Goal: Information Seeking & Learning: Learn about a topic

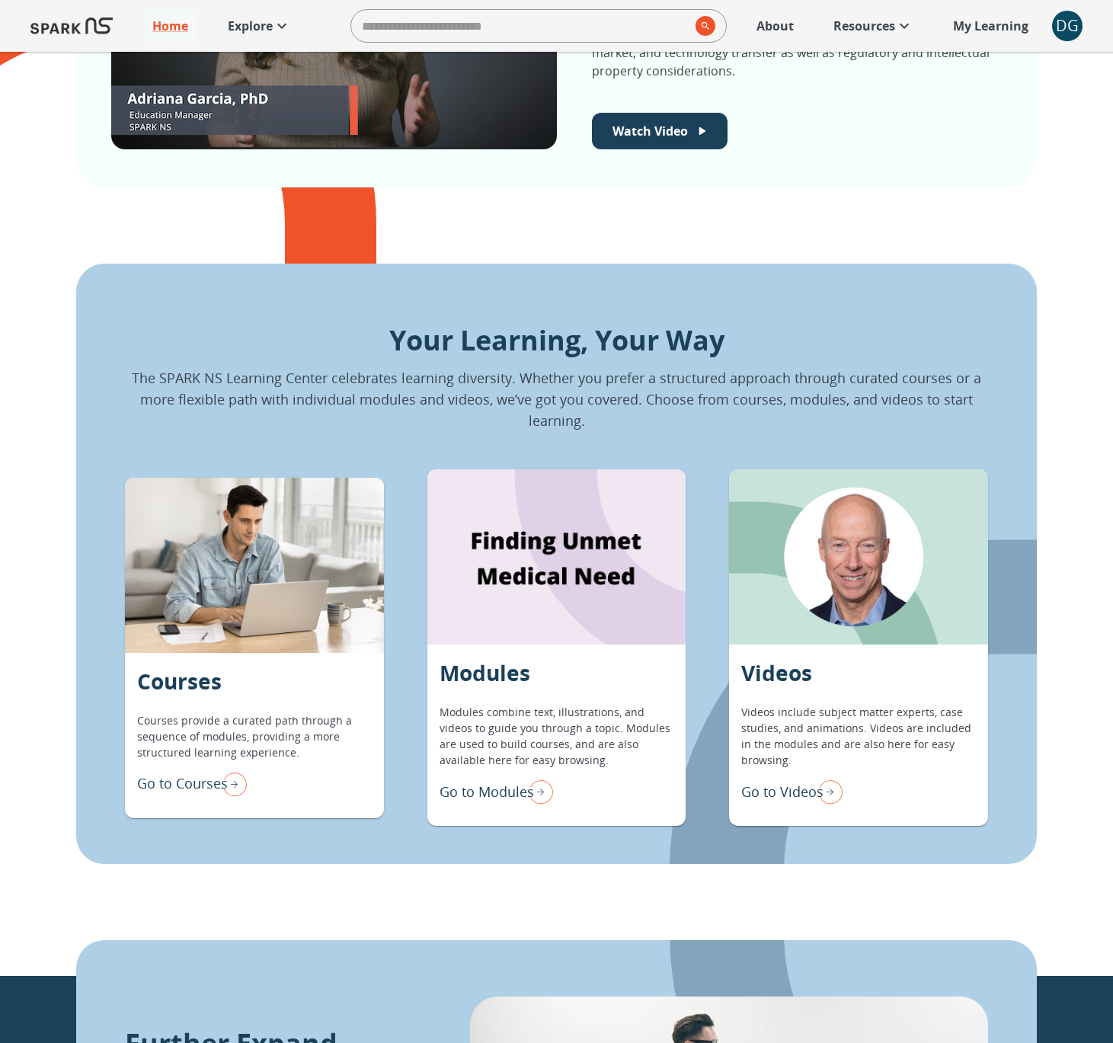
scroll to position [847, 0]
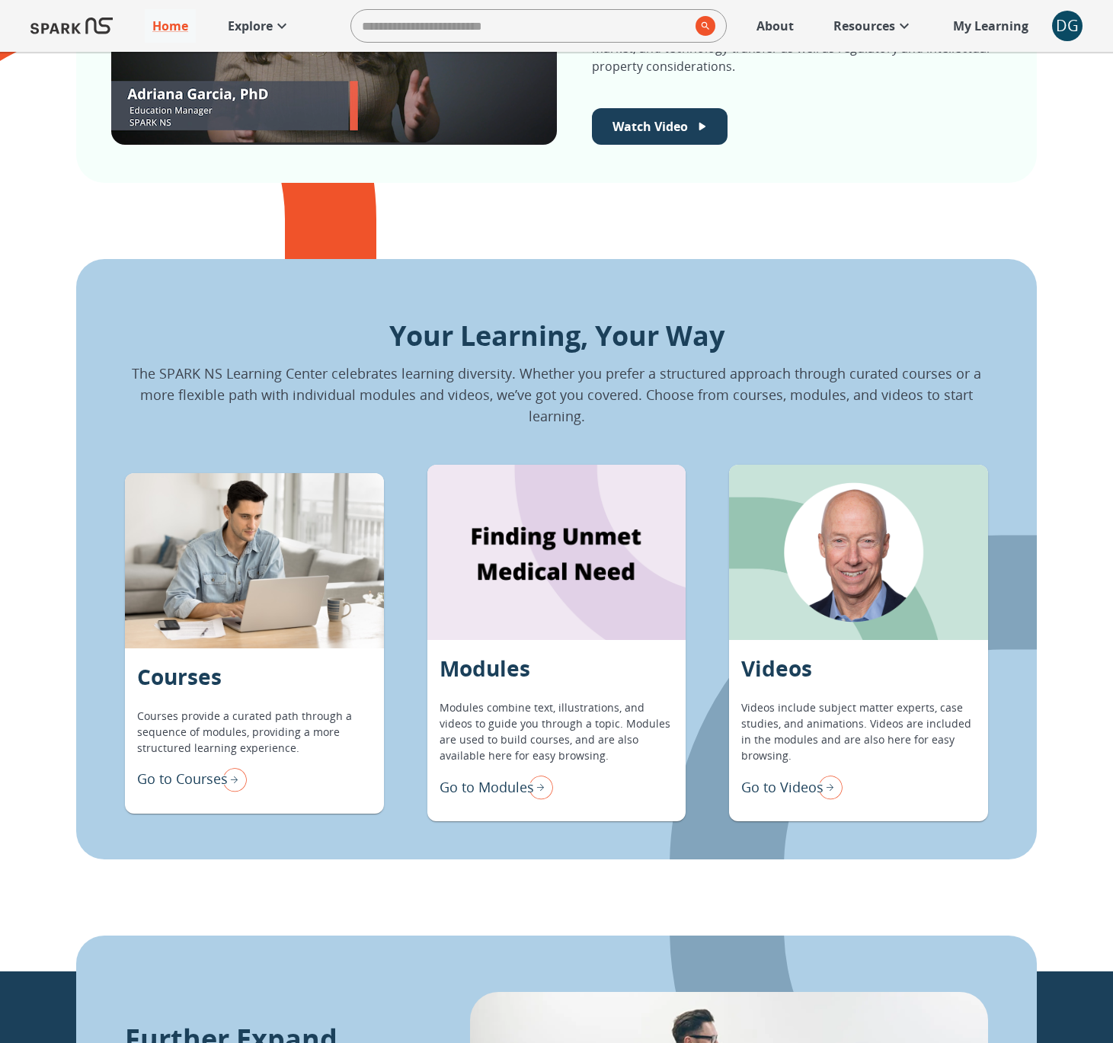
click at [510, 780] on p "Go to Modules" at bounding box center [487, 787] width 95 height 21
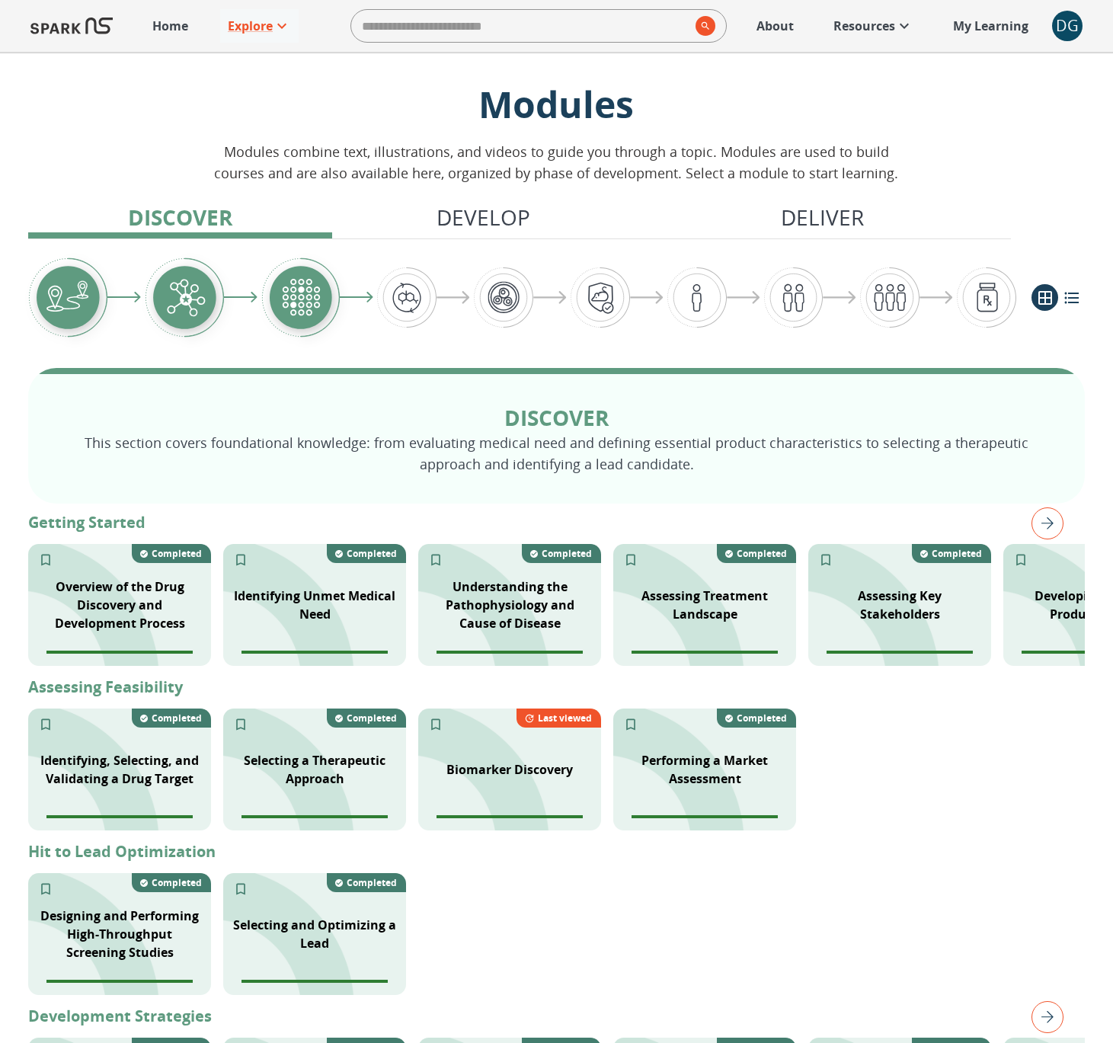
scroll to position [20, 0]
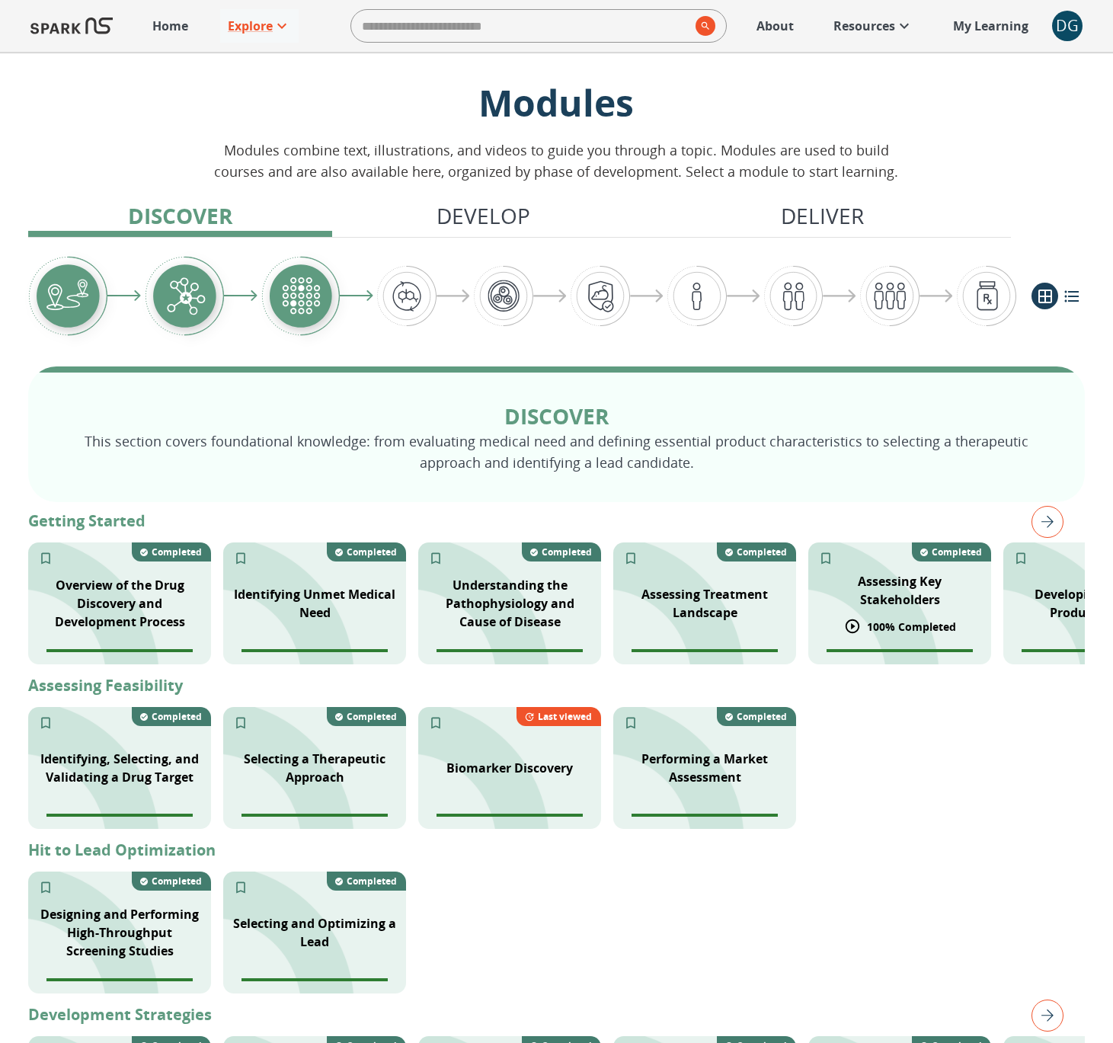
click at [868, 598] on p "Assessing Key Stakeholders" at bounding box center [900, 590] width 165 height 37
